Goal: Find specific page/section: Find specific page/section

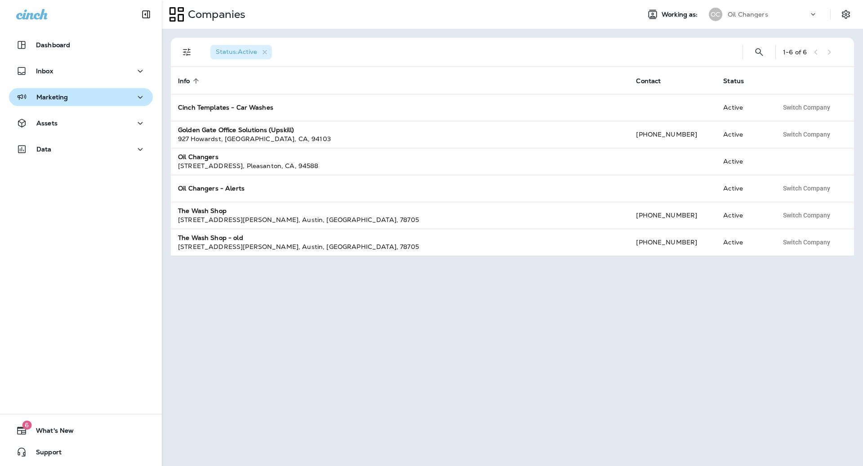
click at [49, 102] on div "Marketing" at bounding box center [42, 97] width 52 height 11
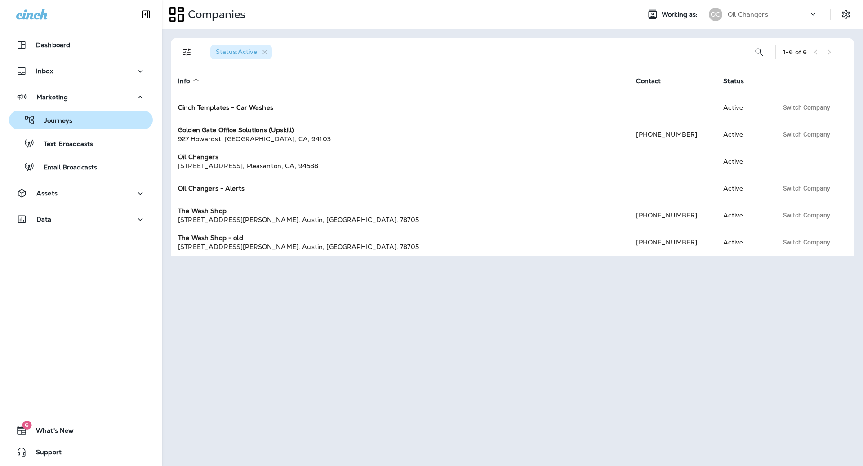
click at [84, 118] on div "Journeys" at bounding box center [81, 119] width 137 height 13
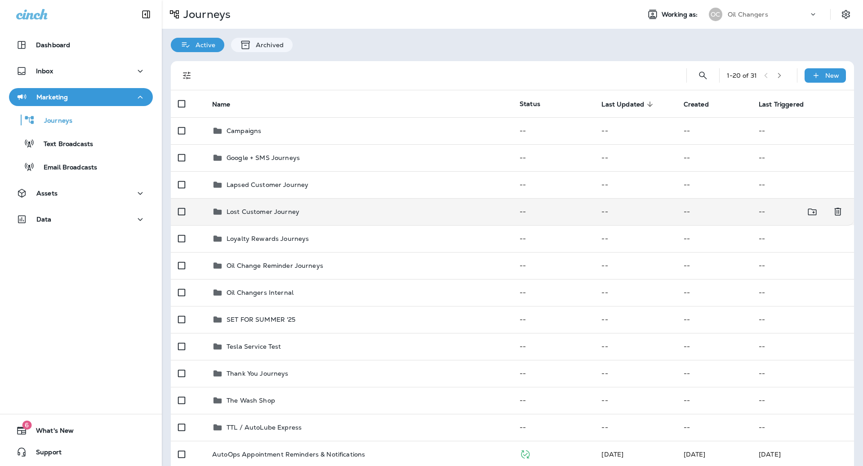
click at [280, 215] on div "Lost Customer Journey" at bounding box center [263, 211] width 73 height 11
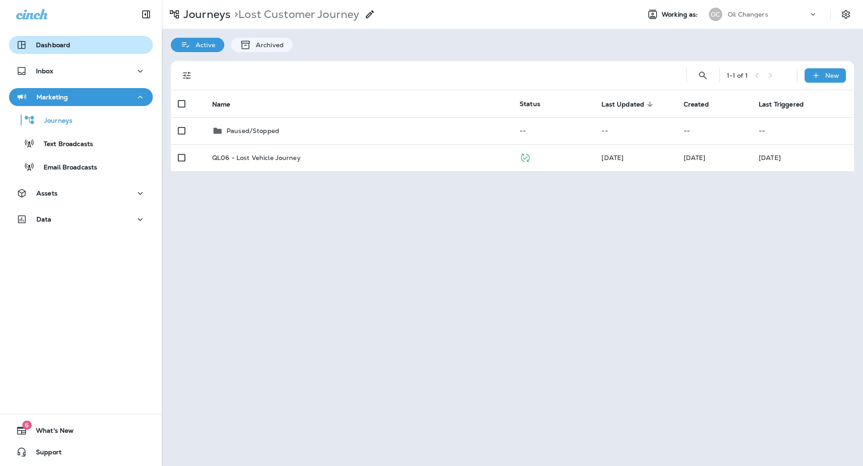
click at [53, 45] on p "Dashboard" at bounding box center [53, 44] width 34 height 7
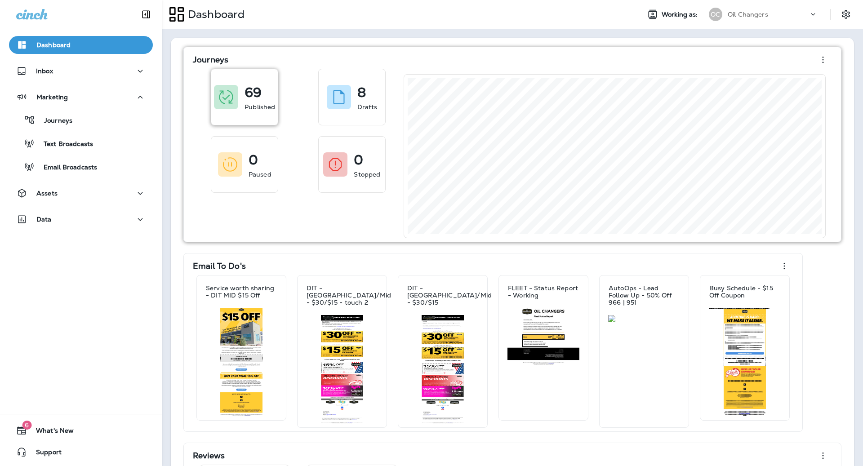
click at [236, 99] on div at bounding box center [226, 97] width 24 height 24
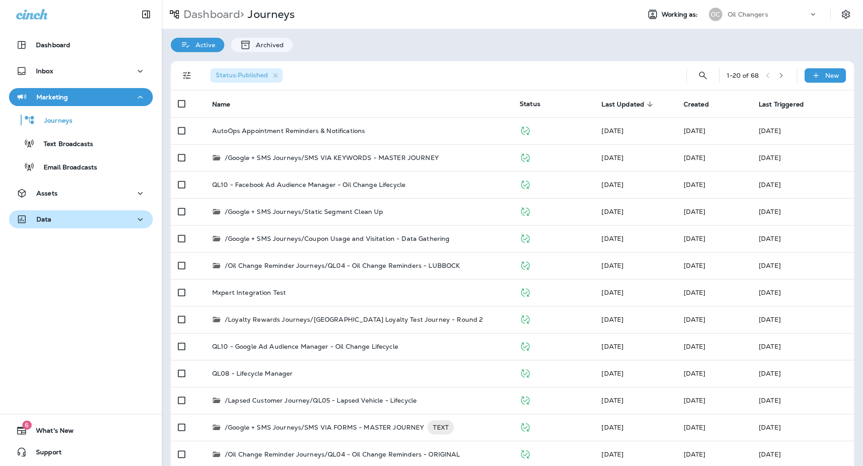
click at [88, 218] on div "Data" at bounding box center [80, 219] width 129 height 11
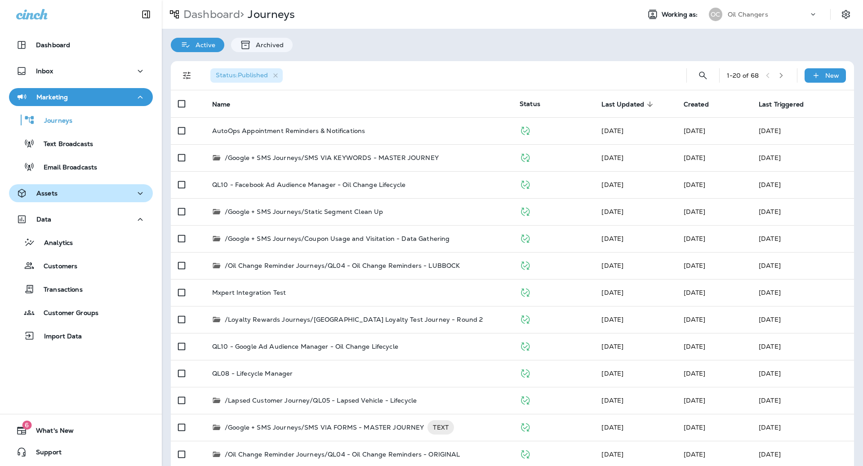
click at [102, 197] on div "Assets" at bounding box center [80, 193] width 129 height 11
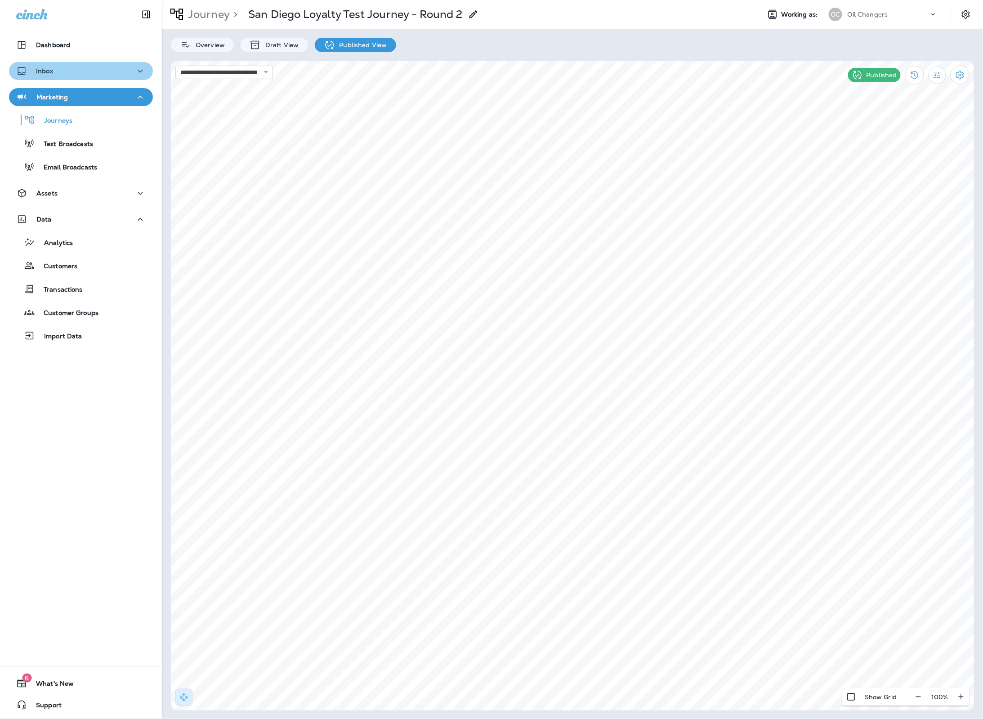
click at [87, 73] on div "Inbox" at bounding box center [80, 71] width 129 height 11
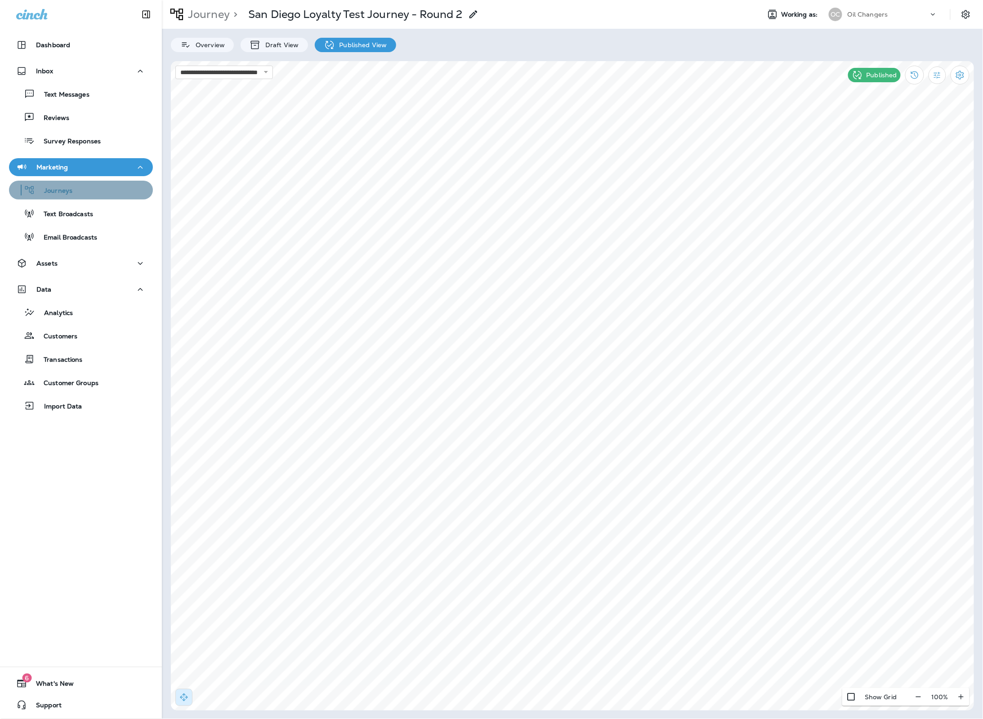
click at [88, 193] on div "Journeys" at bounding box center [81, 189] width 137 height 13
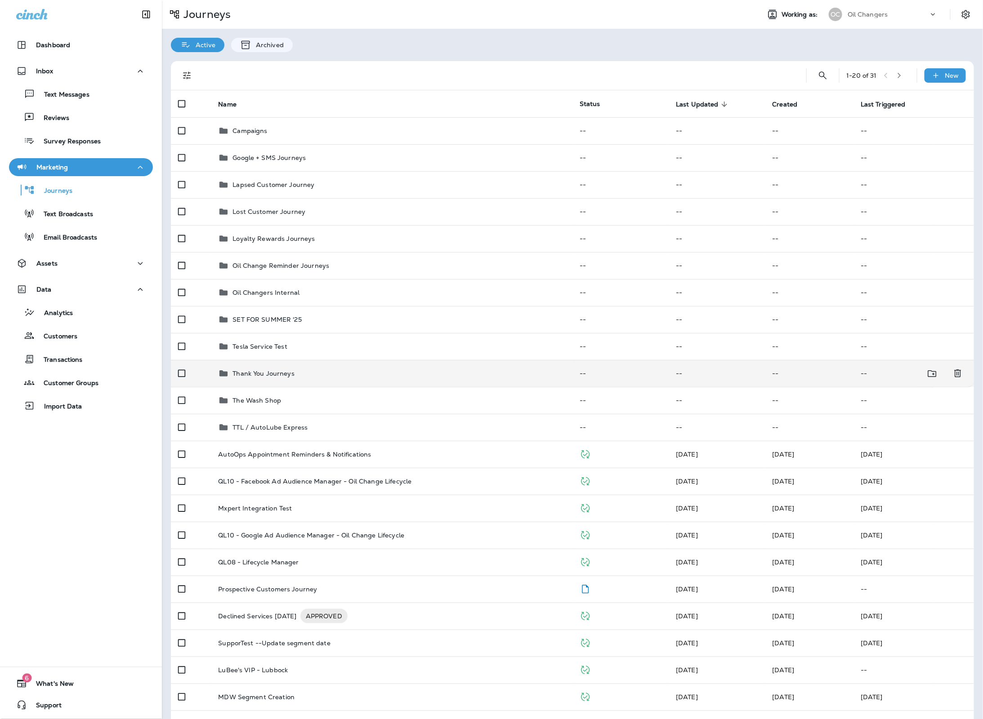
click at [345, 370] on div "Thank You Journeys" at bounding box center [391, 373] width 347 height 11
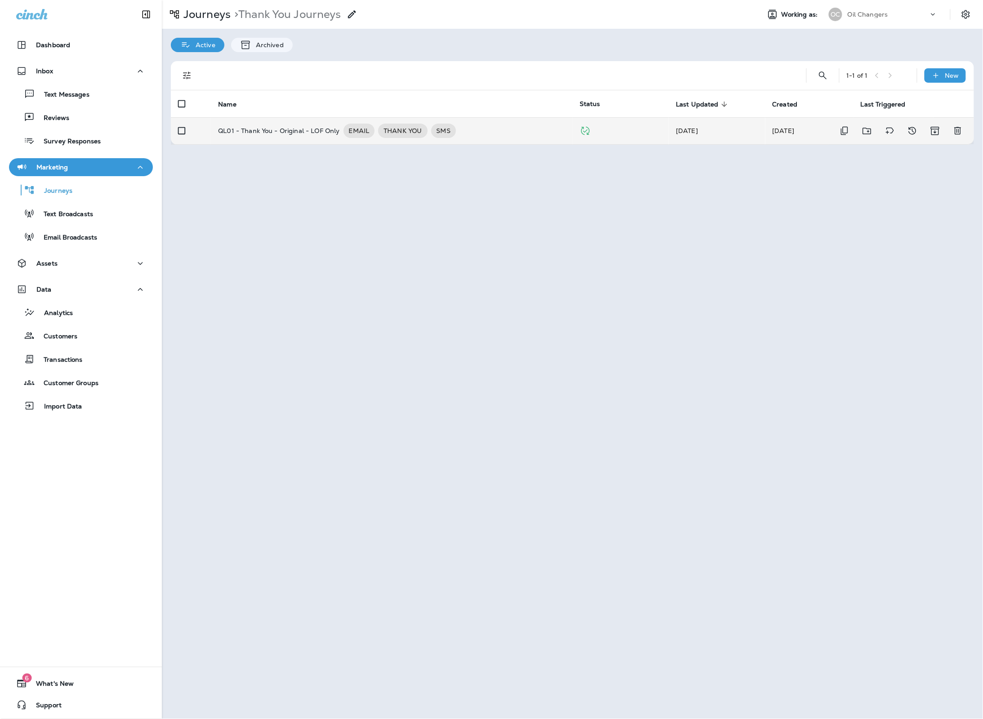
click at [514, 131] on div "QL01 - Thank You - Original - LOF Only EMAIL THANK YOU SMS" at bounding box center [391, 131] width 347 height 14
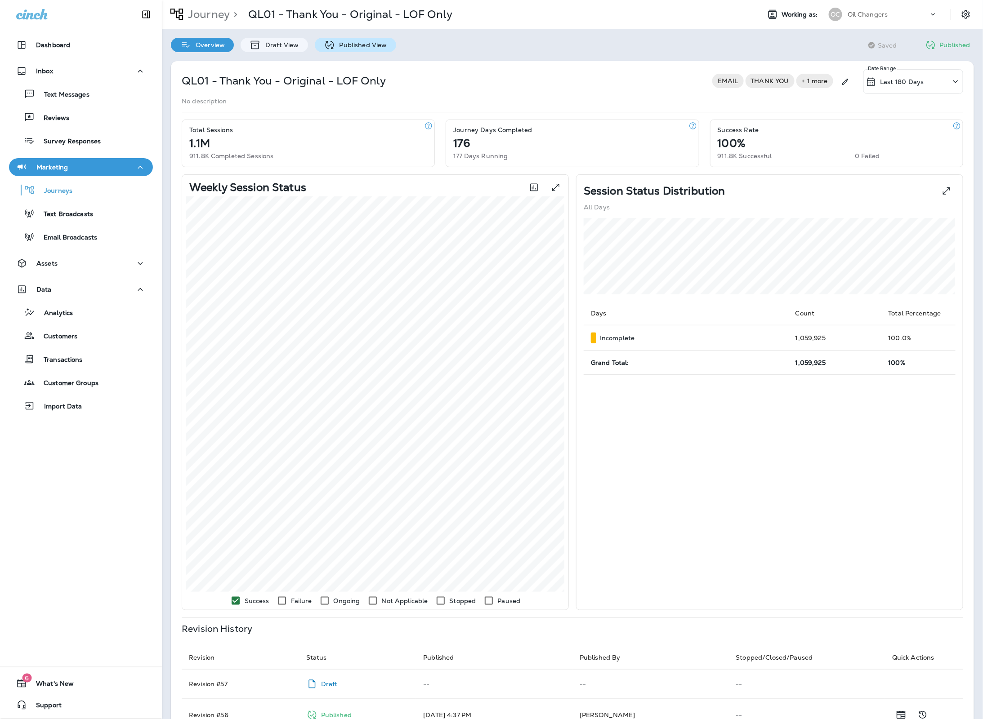
click at [348, 50] on div "Published View" at bounding box center [355, 45] width 81 height 14
